Goal: Manage account settings

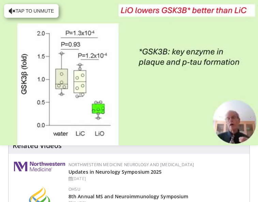
scroll to position [187, 0]
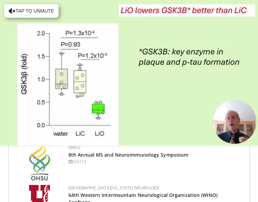
click at [109, 147] on div "OHSU" at bounding box center [157, 148] width 176 height 6
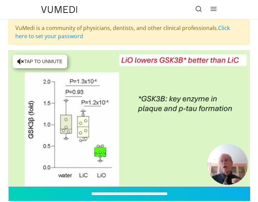
scroll to position [0, 0]
click at [215, 9] on icon at bounding box center [213, 8] width 7 height 7
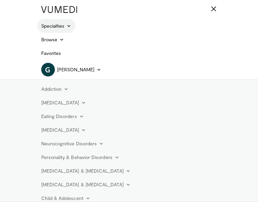
click at [59, 26] on link "Specialties" at bounding box center [56, 26] width 39 height 14
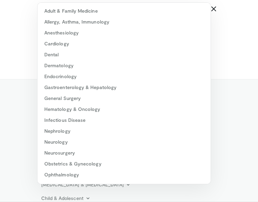
click at [235, 64] on header "Specialties Adult & Family Medicine Allergy, Asthma, Immunology Anesthesiology …" at bounding box center [129, 101] width 258 height 202
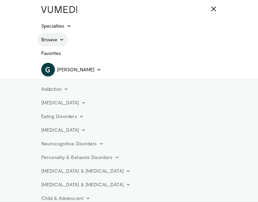
click at [60, 38] on icon at bounding box center [61, 39] width 5 height 5
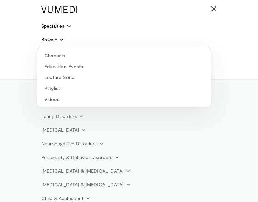
click at [13, 52] on header "Specialties Adult & Family Medicine Allergy, Asthma, Immunology Anesthesiology …" at bounding box center [129, 101] width 258 height 202
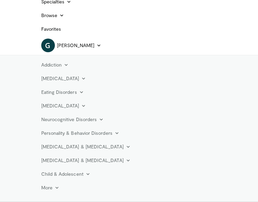
scroll to position [24, 0]
click at [84, 45] on span "[PERSON_NAME]" at bounding box center [76, 45] width 38 height 7
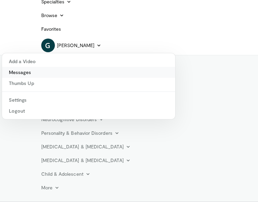
click at [15, 72] on link "Messages" at bounding box center [88, 72] width 173 height 11
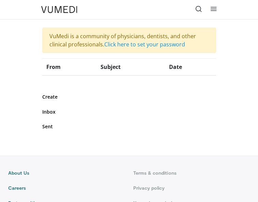
click at [213, 7] on icon at bounding box center [213, 8] width 7 height 7
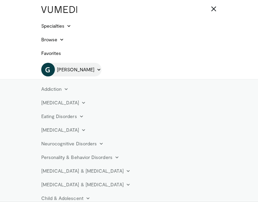
click at [72, 70] on span "[PERSON_NAME]" at bounding box center [76, 69] width 38 height 7
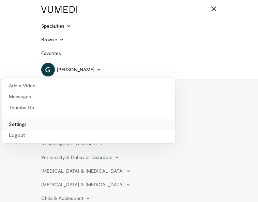
click at [25, 126] on link "Settings" at bounding box center [88, 124] width 173 height 11
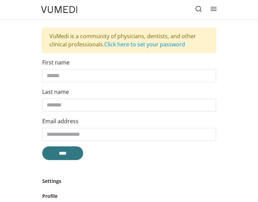
click at [215, 10] on icon at bounding box center [213, 8] width 7 height 7
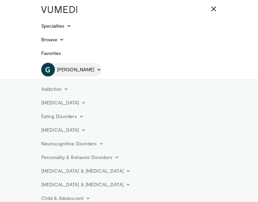
click at [96, 71] on icon at bounding box center [98, 69] width 5 height 5
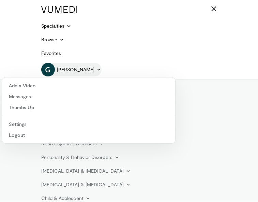
click at [96, 71] on icon at bounding box center [98, 69] width 5 height 5
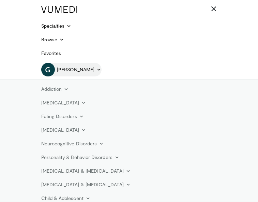
click at [96, 71] on icon at bounding box center [98, 69] width 5 height 5
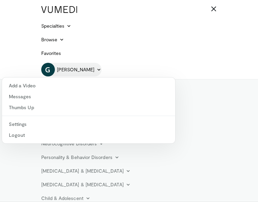
click at [96, 71] on icon at bounding box center [98, 69] width 5 height 5
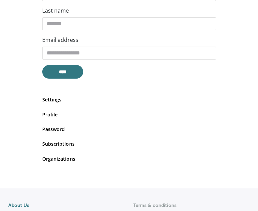
scroll to position [82, 0]
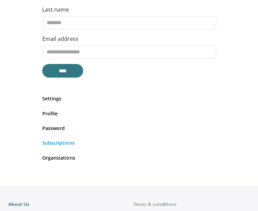
click at [66, 143] on link "Subscriptions" at bounding box center [129, 142] width 174 height 7
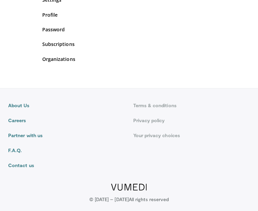
scroll to position [383, 0]
click at [20, 104] on link "About Us" at bounding box center [66, 105] width 117 height 7
